Goal: Find specific fact: Find specific fact

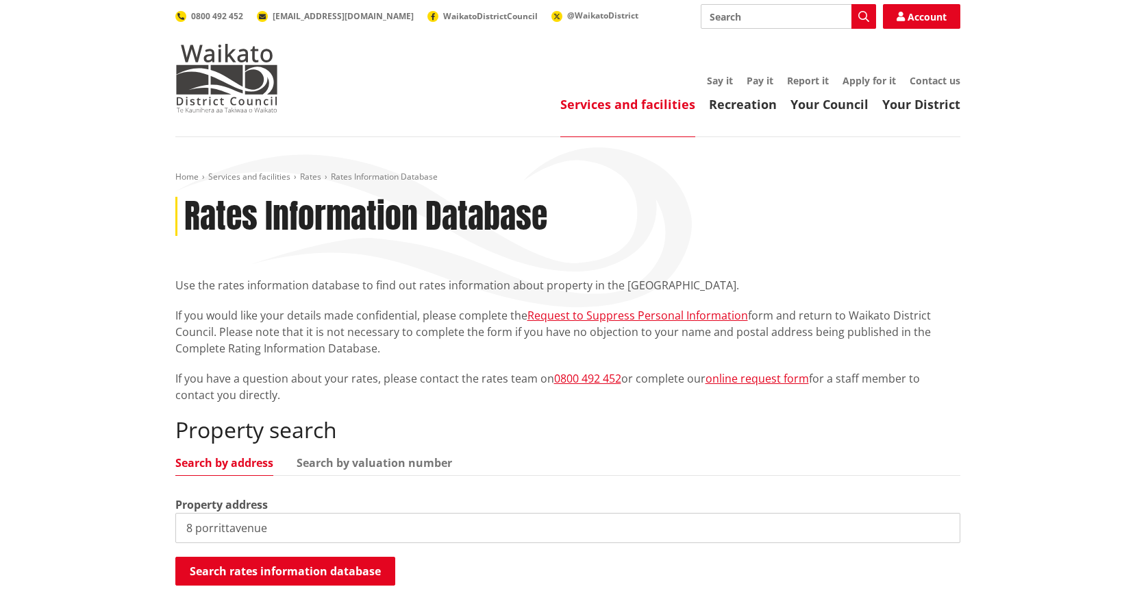
click at [224, 529] on input "8 porrittavenue" at bounding box center [567, 528] width 785 height 30
type input "8 porritt avenue"
click at [326, 563] on button "Search rates information database" at bounding box center [285, 570] width 220 height 29
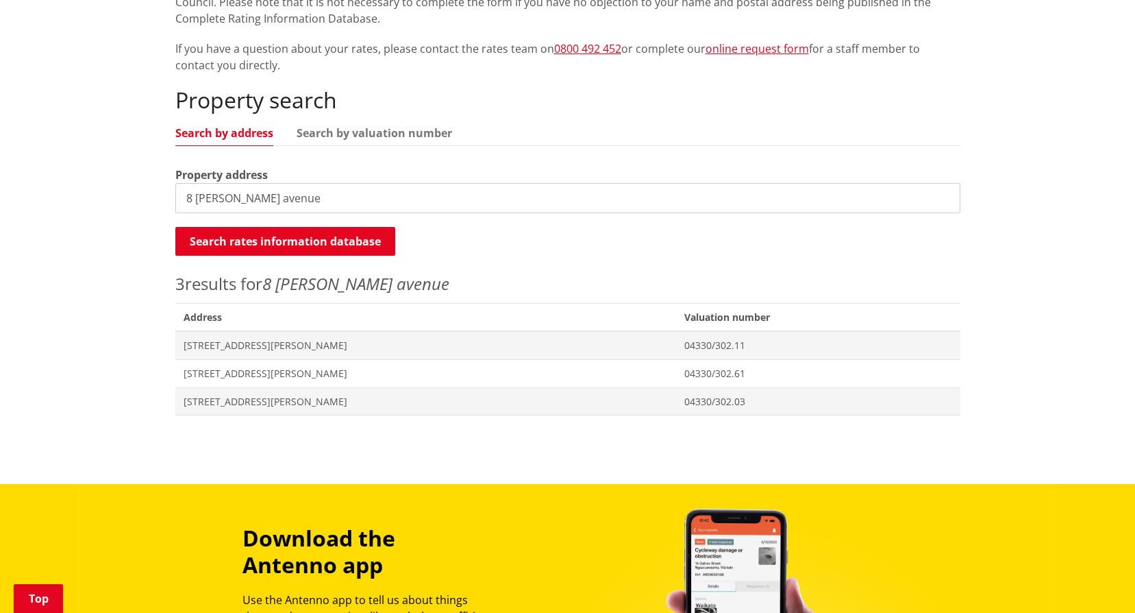
scroll to position [343, 0]
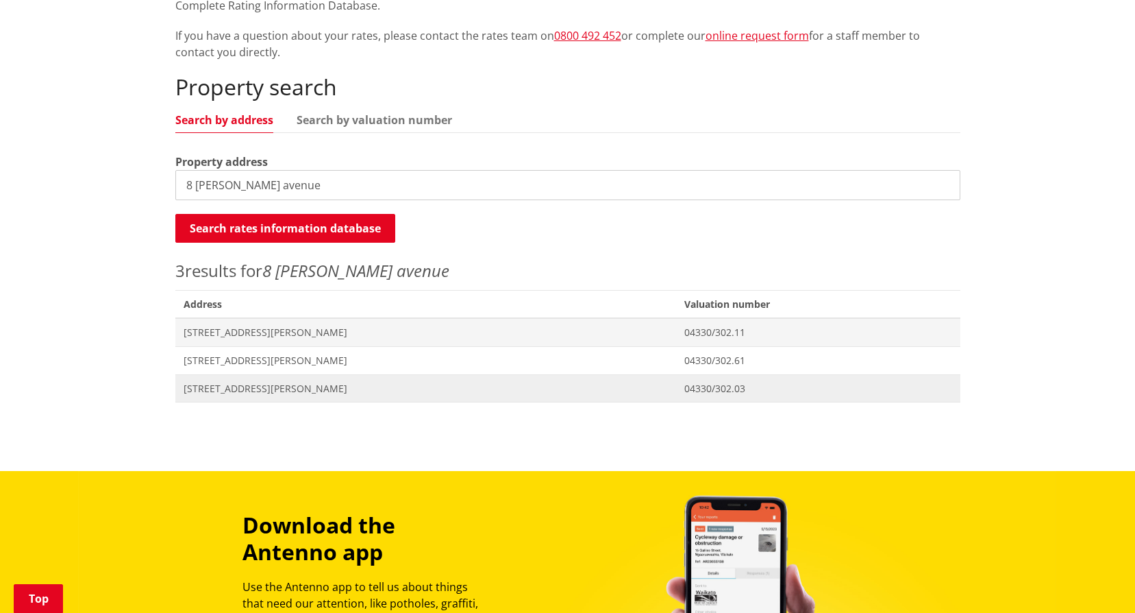
click at [255, 386] on span "[STREET_ADDRESS][PERSON_NAME]" at bounding box center [426, 389] width 485 height 14
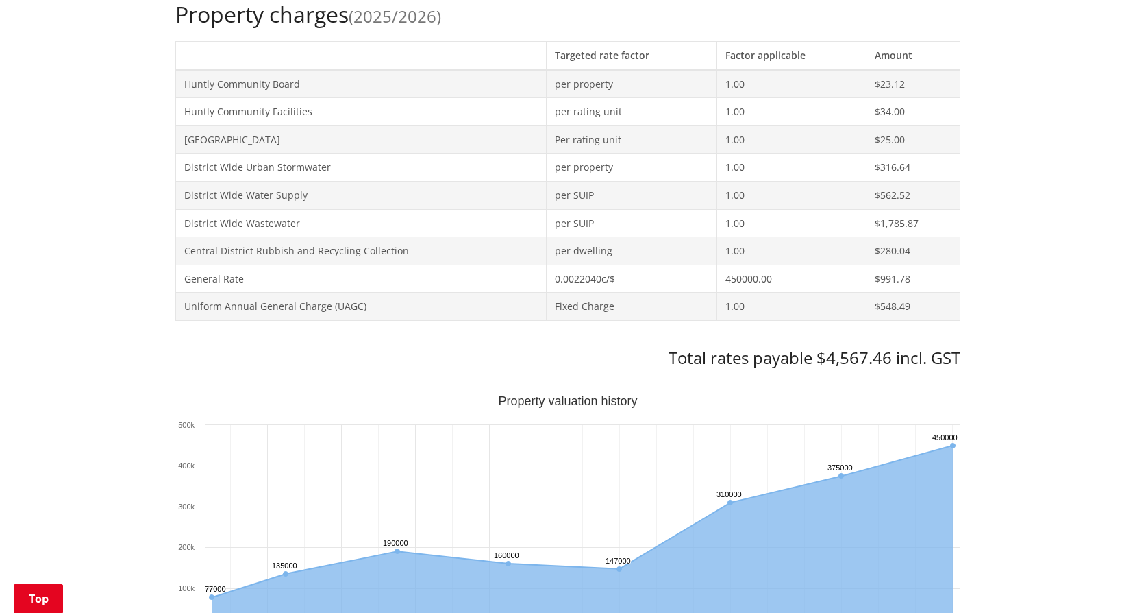
scroll to position [617, 0]
